Goal: Transaction & Acquisition: Subscribe to service/newsletter

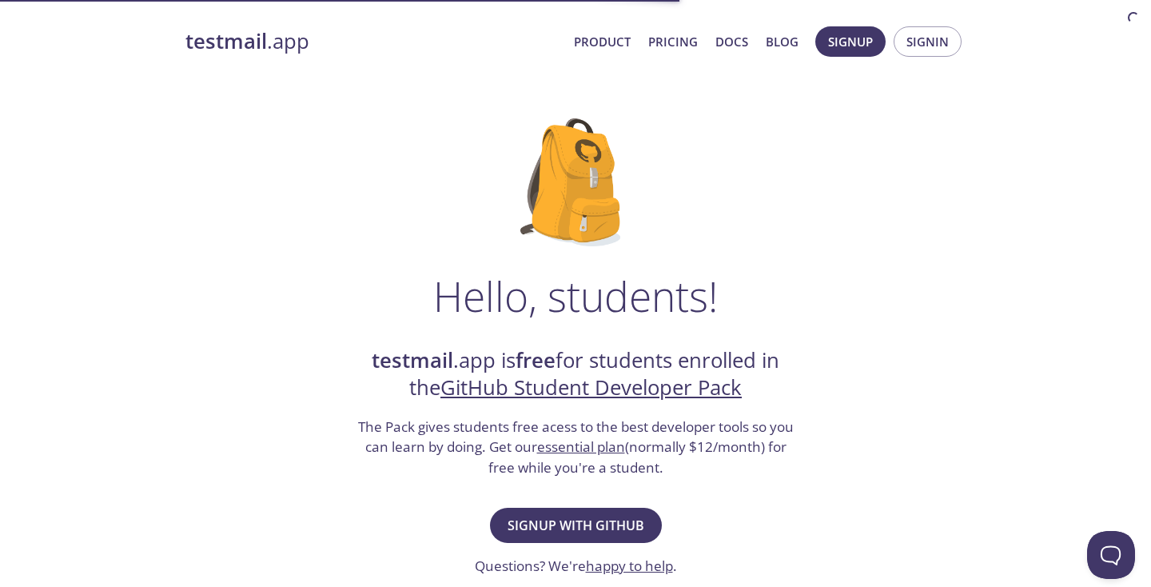
scroll to position [126, 0]
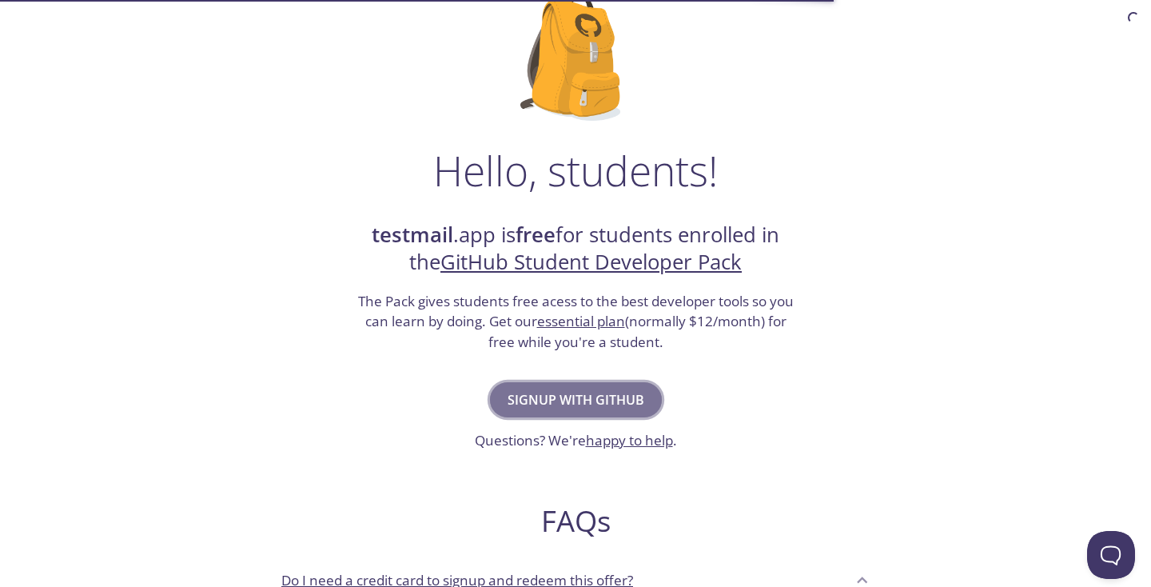
click at [528, 389] on span "Signup with GitHub" at bounding box center [576, 400] width 137 height 22
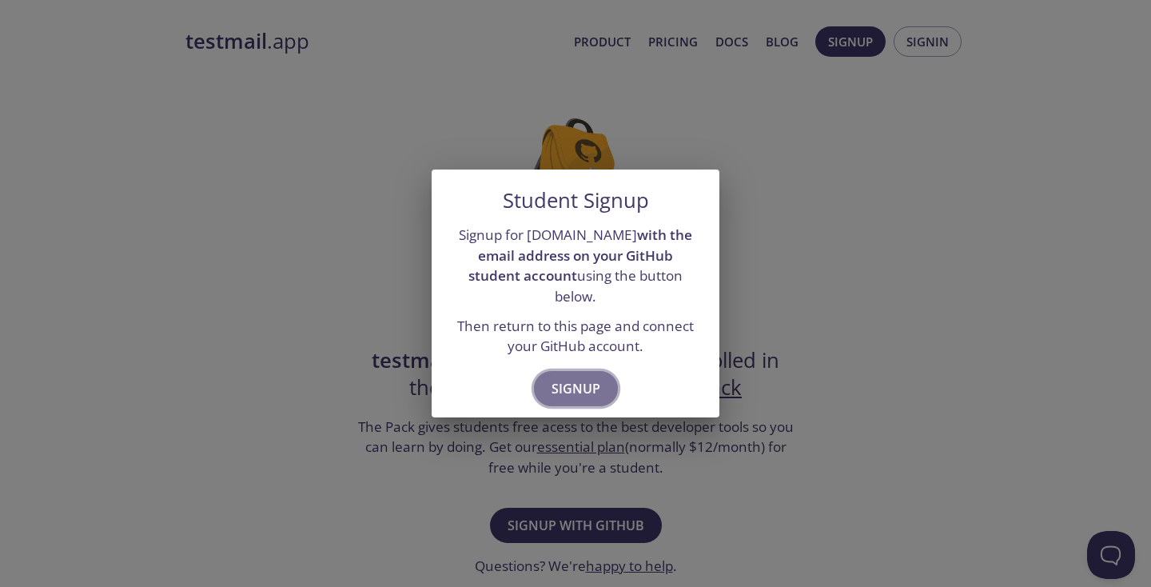
click at [580, 377] on span "Signup" at bounding box center [576, 388] width 49 height 22
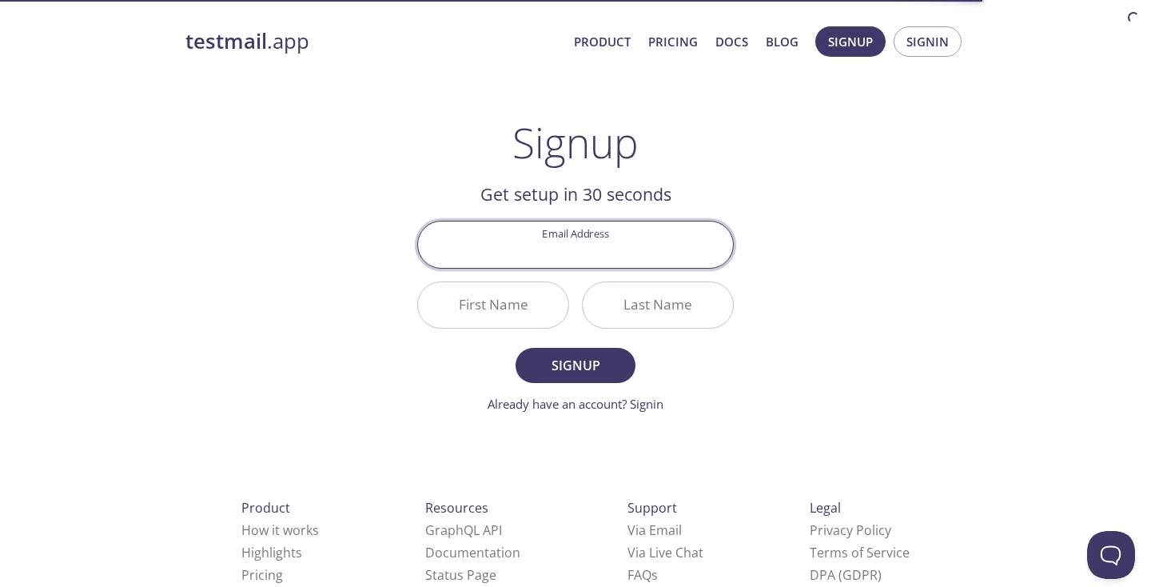
click at [780, 181] on div "testmail .app Product Pricing Docs Blog Signup Signin Signup Get setup in 30 se…" at bounding box center [575, 383] width 819 height 734
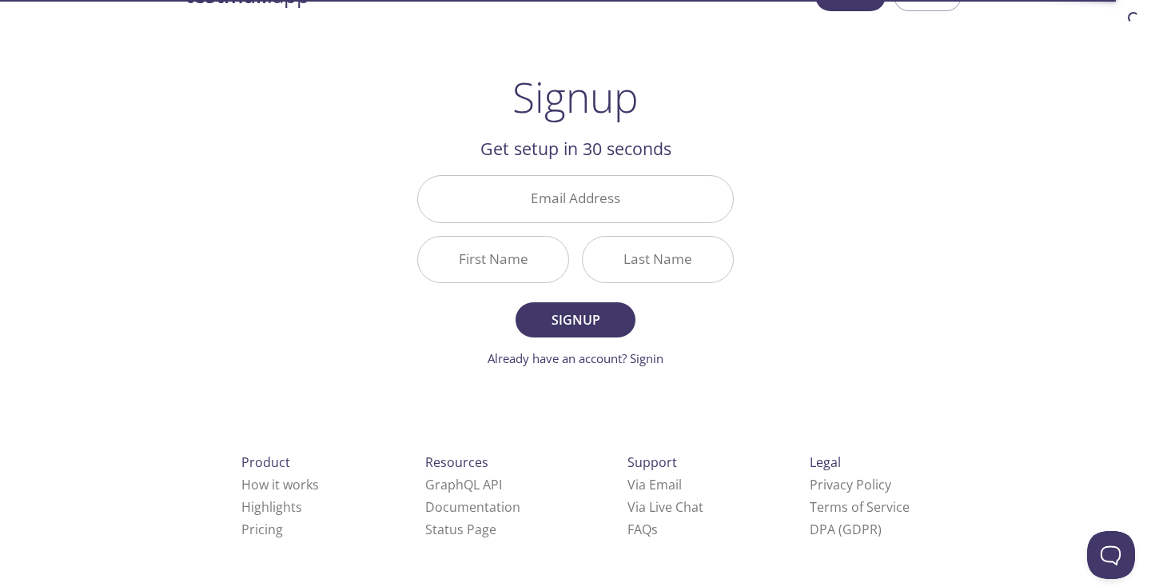
scroll to position [43, 0]
click at [631, 183] on input "Email Address" at bounding box center [575, 201] width 315 height 46
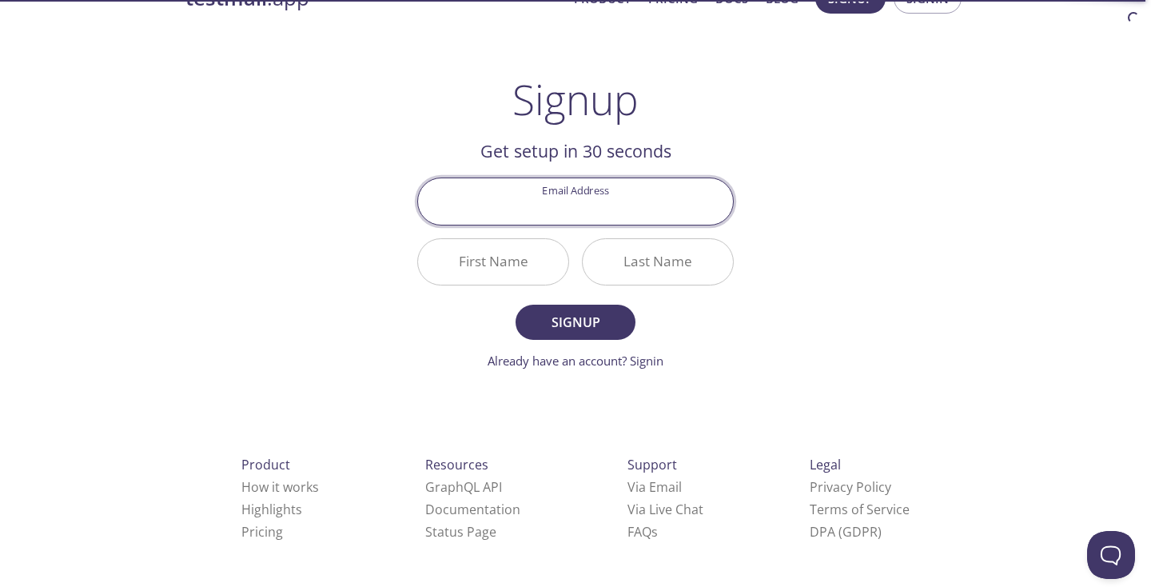
type input "[PERSON_NAME][EMAIL_ADDRESS][PERSON_NAME][DOMAIN_NAME]"
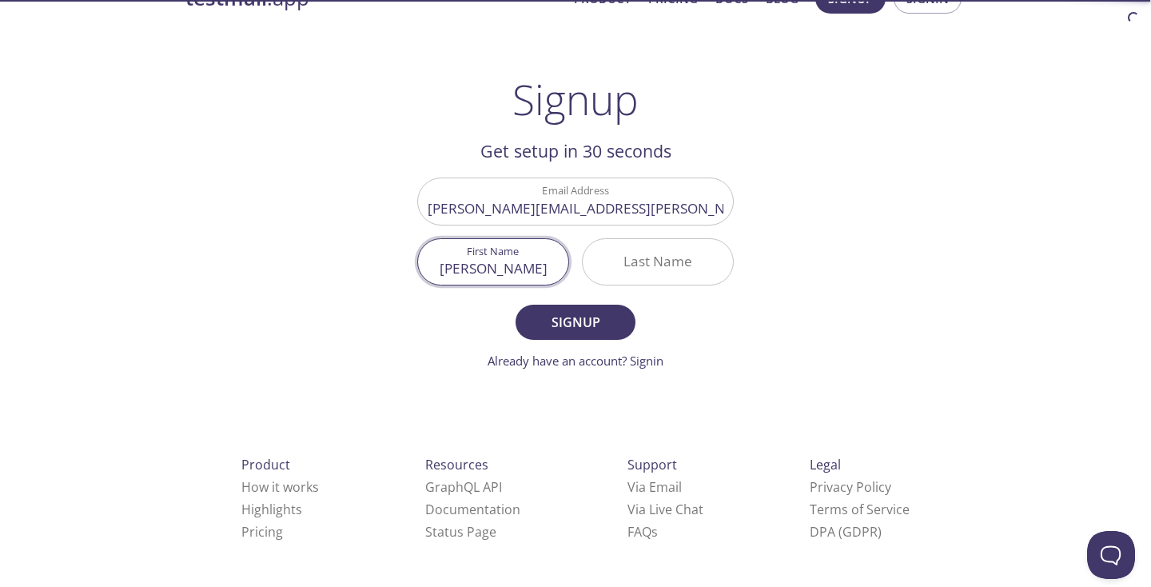
type input "[PERSON_NAME]"
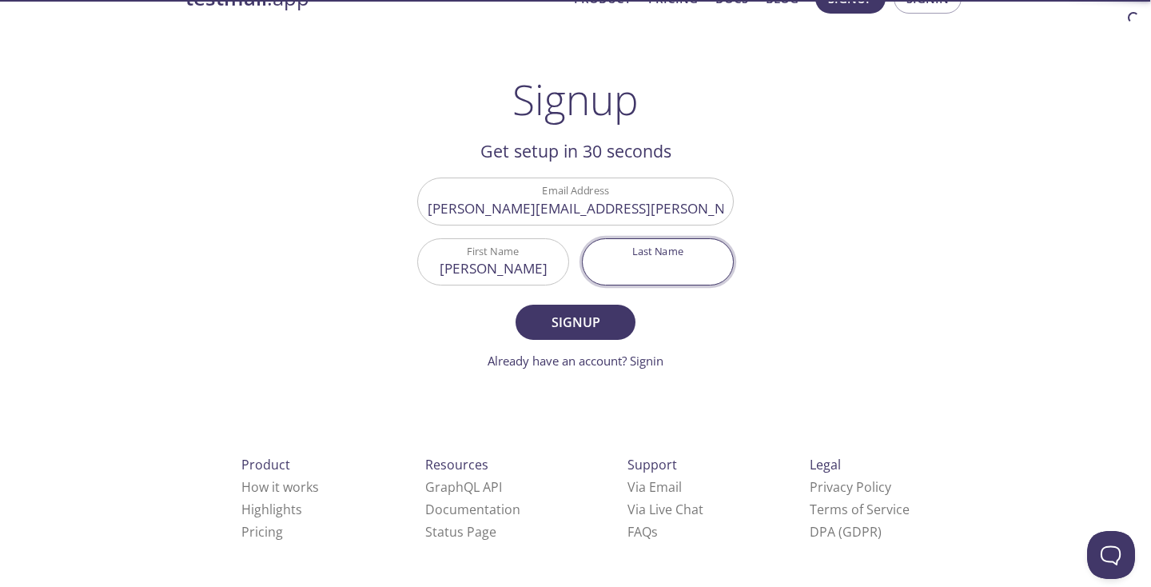
type input "f"
type input "[PERSON_NAME]"
click at [564, 326] on span "Signup" at bounding box center [575, 322] width 85 height 22
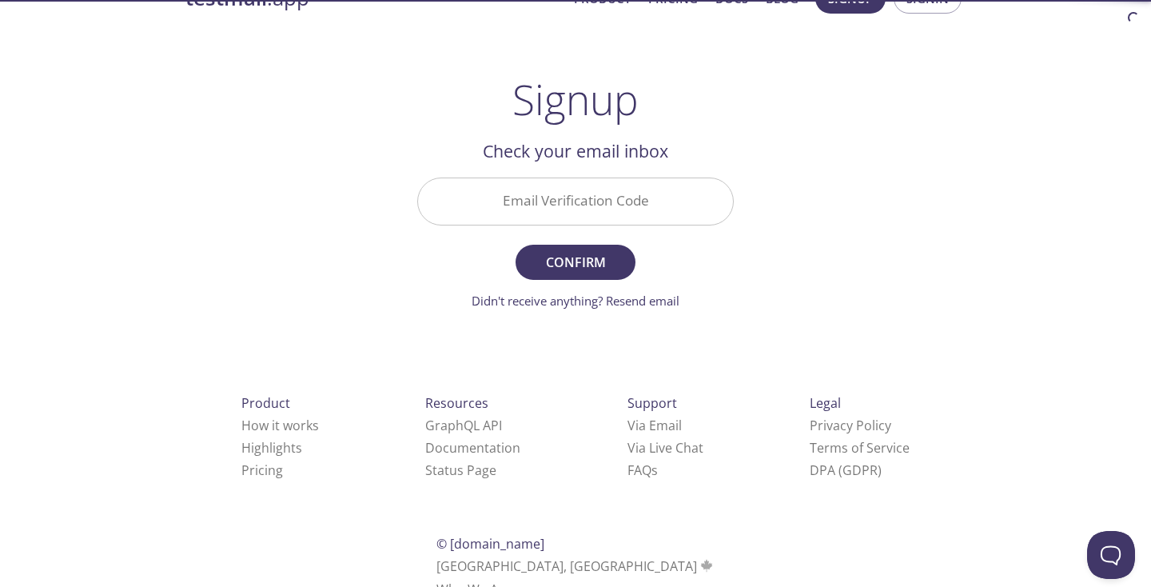
scroll to position [0, 0]
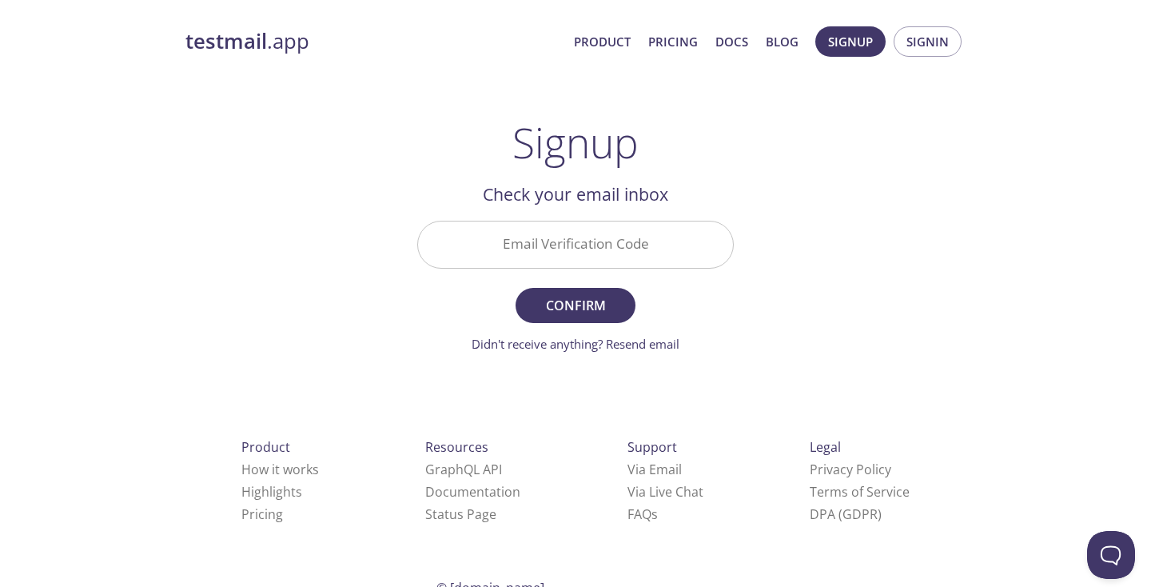
click at [578, 249] on input "Email Verification Code" at bounding box center [575, 244] width 315 height 46
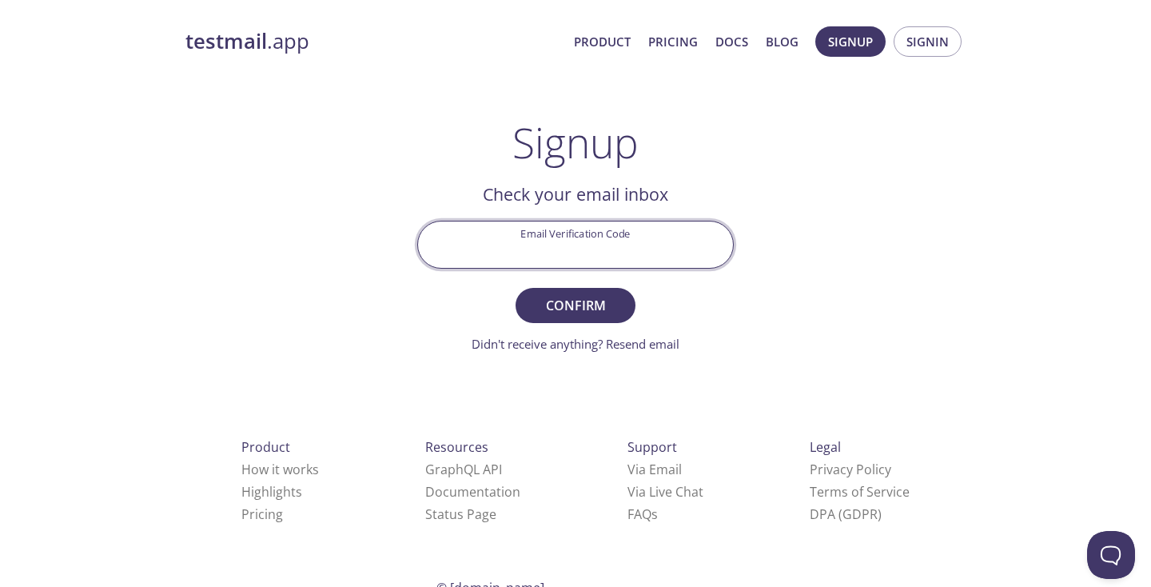
paste input "QW4PPBQ"
type input "QW4PPBQ"
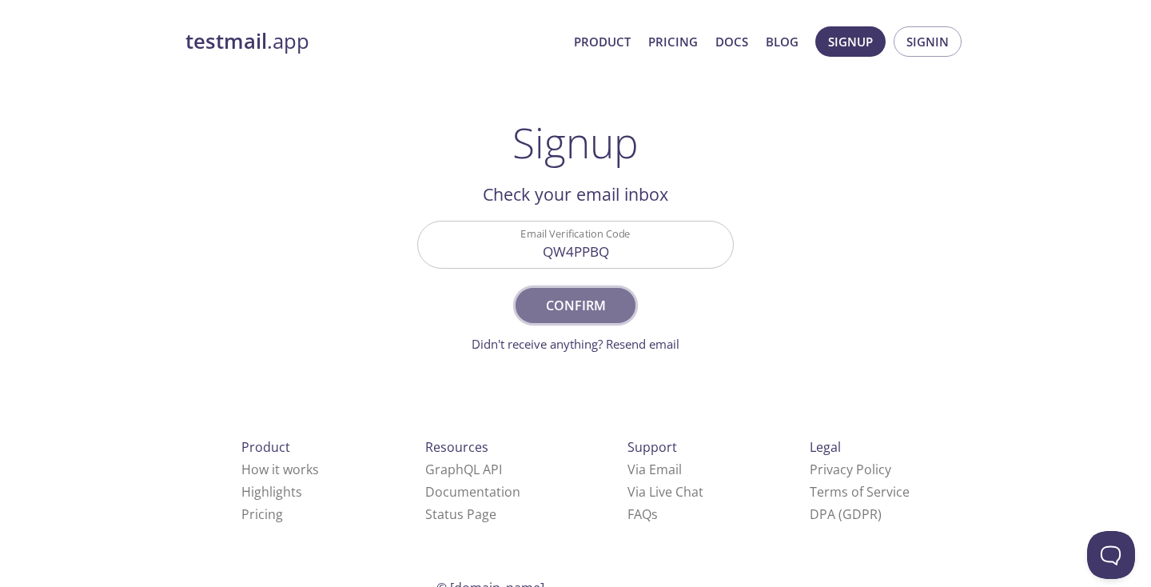
click at [597, 303] on span "Confirm" at bounding box center [575, 305] width 85 height 22
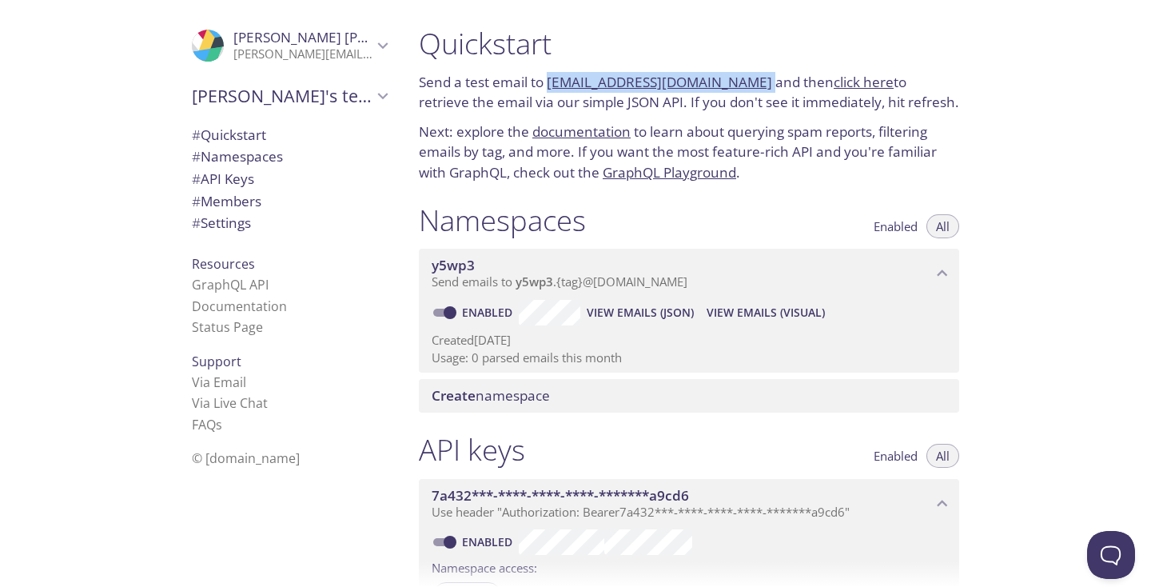
drag, startPoint x: 751, startPoint y: 83, endPoint x: 550, endPoint y: 82, distance: 201.5
click at [550, 82] on p "Send a test email to [EMAIL_ADDRESS][DOMAIN_NAME] and then click here to retrie…" at bounding box center [689, 92] width 540 height 41
copy p "[EMAIL_ADDRESS][DOMAIN_NAME]"
click at [864, 76] on link "click here" at bounding box center [864, 82] width 60 height 18
click at [514, 94] on p "Send a test email to [EMAIL_ADDRESS][DOMAIN_NAME] and then click here to retrie…" at bounding box center [689, 92] width 540 height 41
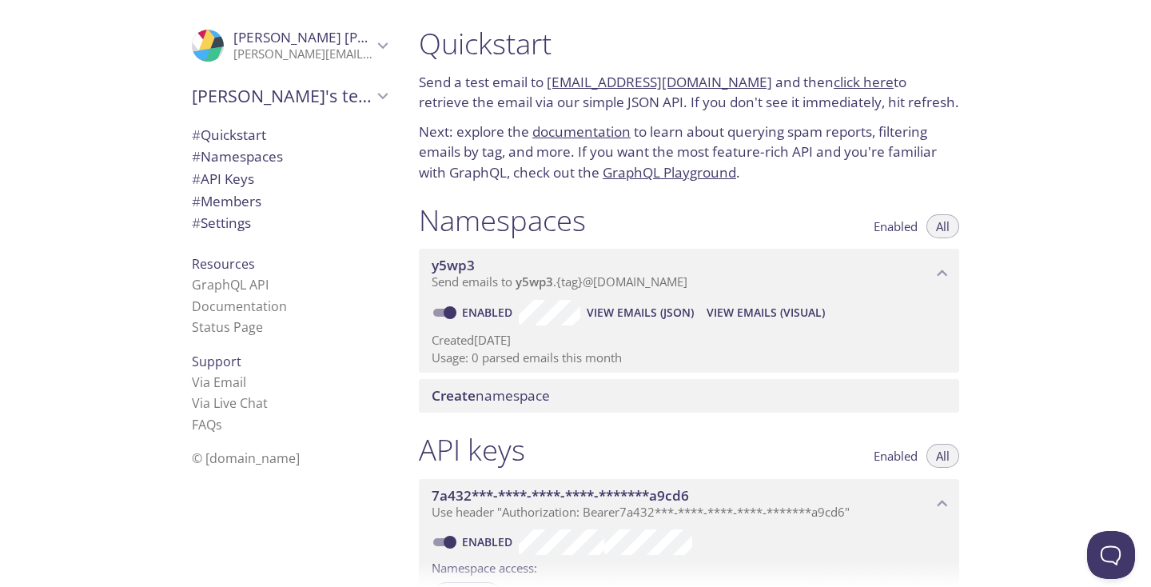
click at [856, 76] on link "click here" at bounding box center [864, 82] width 60 height 18
